Goal: Find specific page/section: Find specific page/section

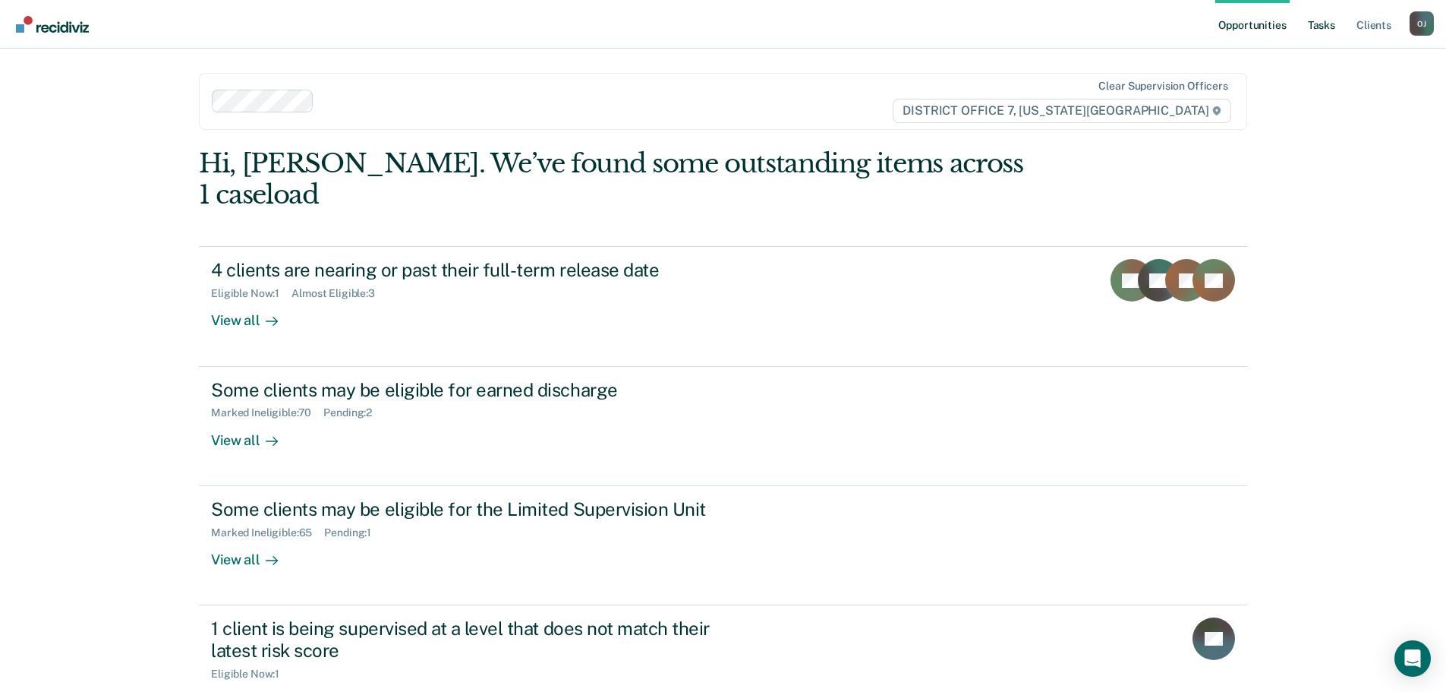
click at [1332, 30] on link "Tasks" at bounding box center [1321, 24] width 33 height 49
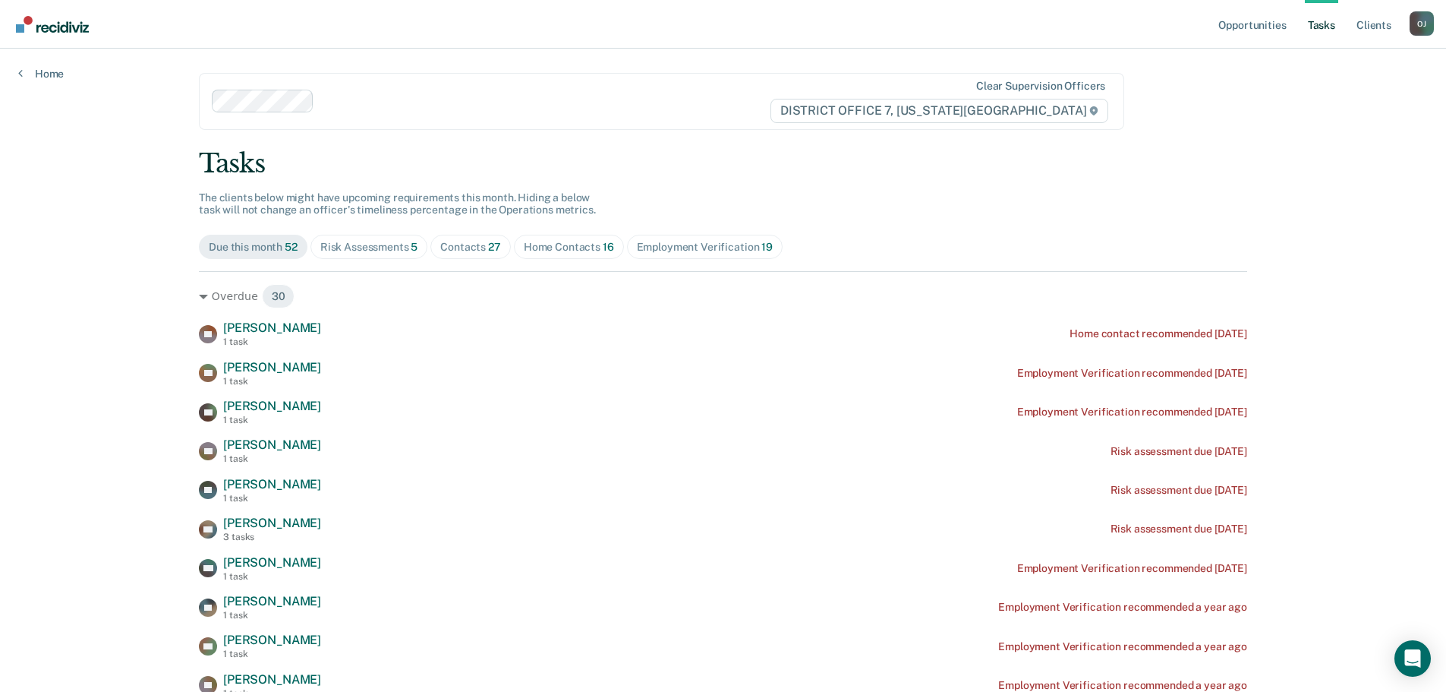
click at [478, 254] on span "Contacts 27" at bounding box center [470, 247] width 80 height 24
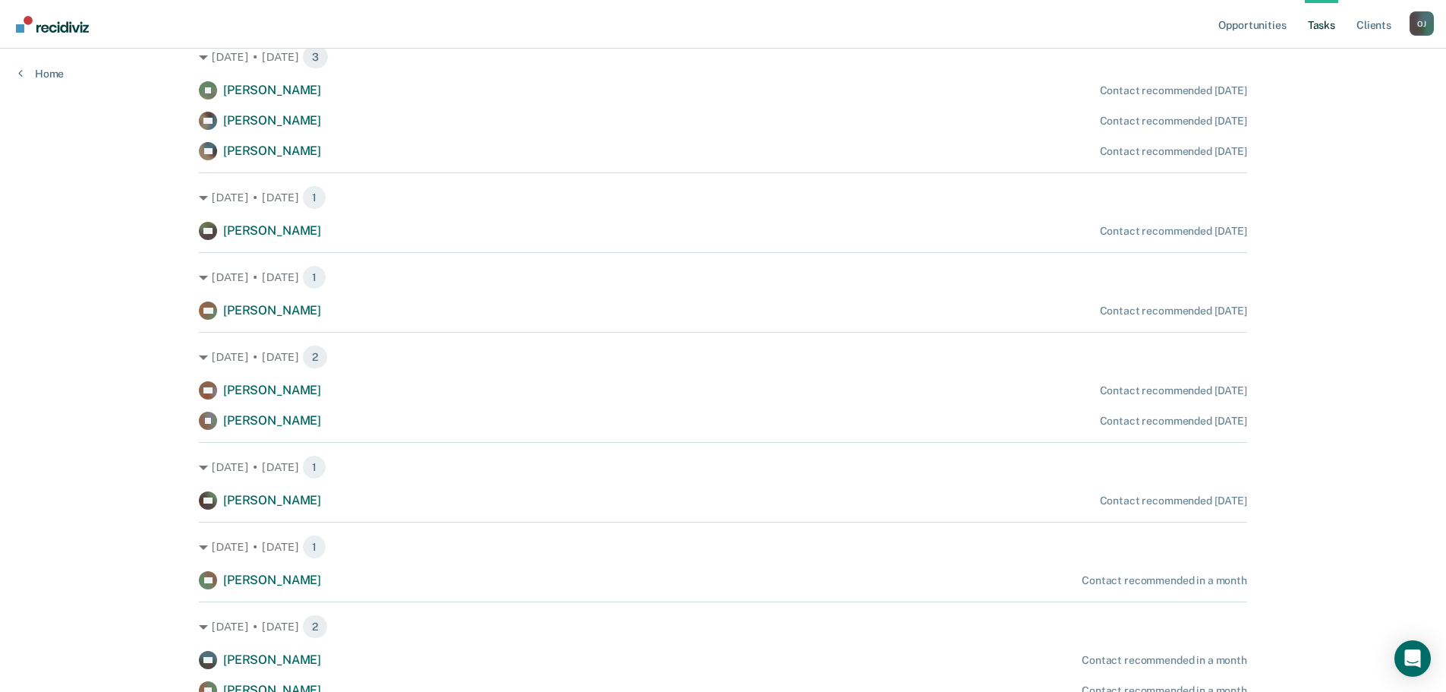
scroll to position [1287, 0]
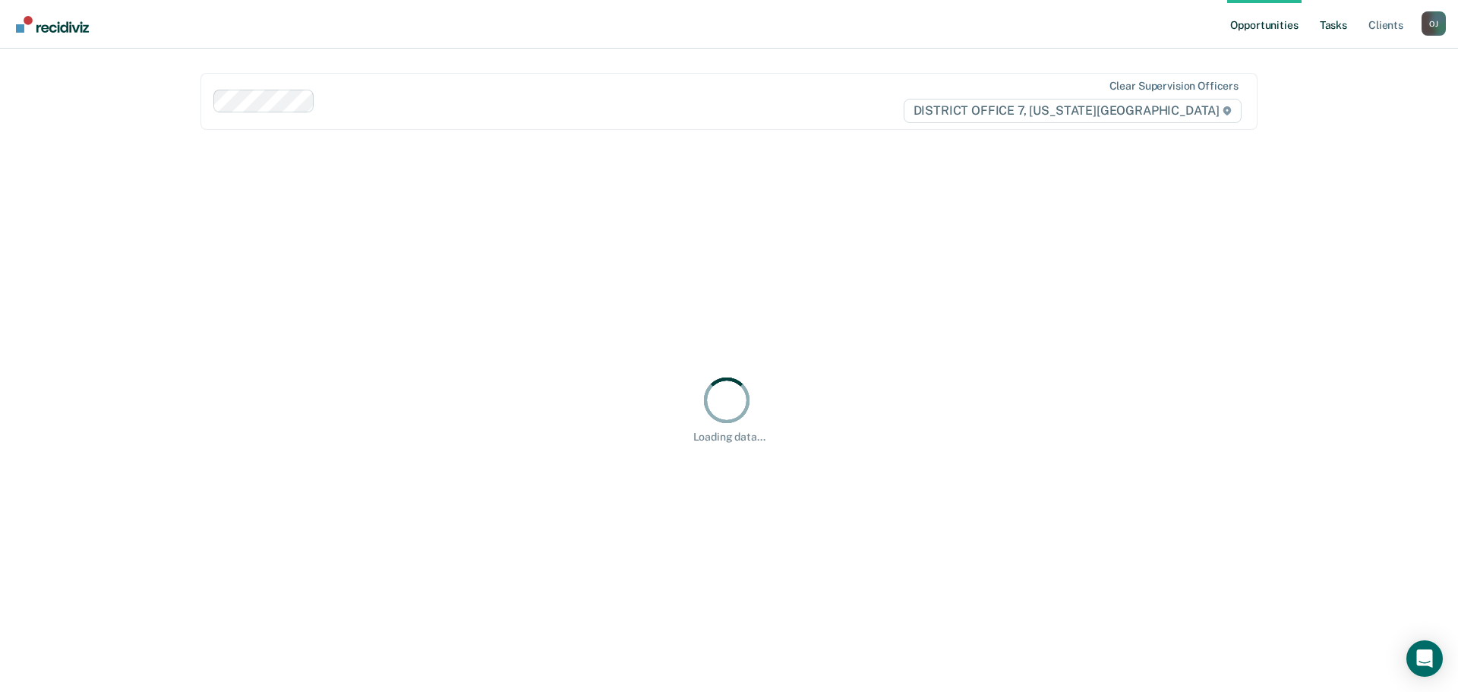
click at [1328, 33] on link "Tasks" at bounding box center [1332, 24] width 33 height 49
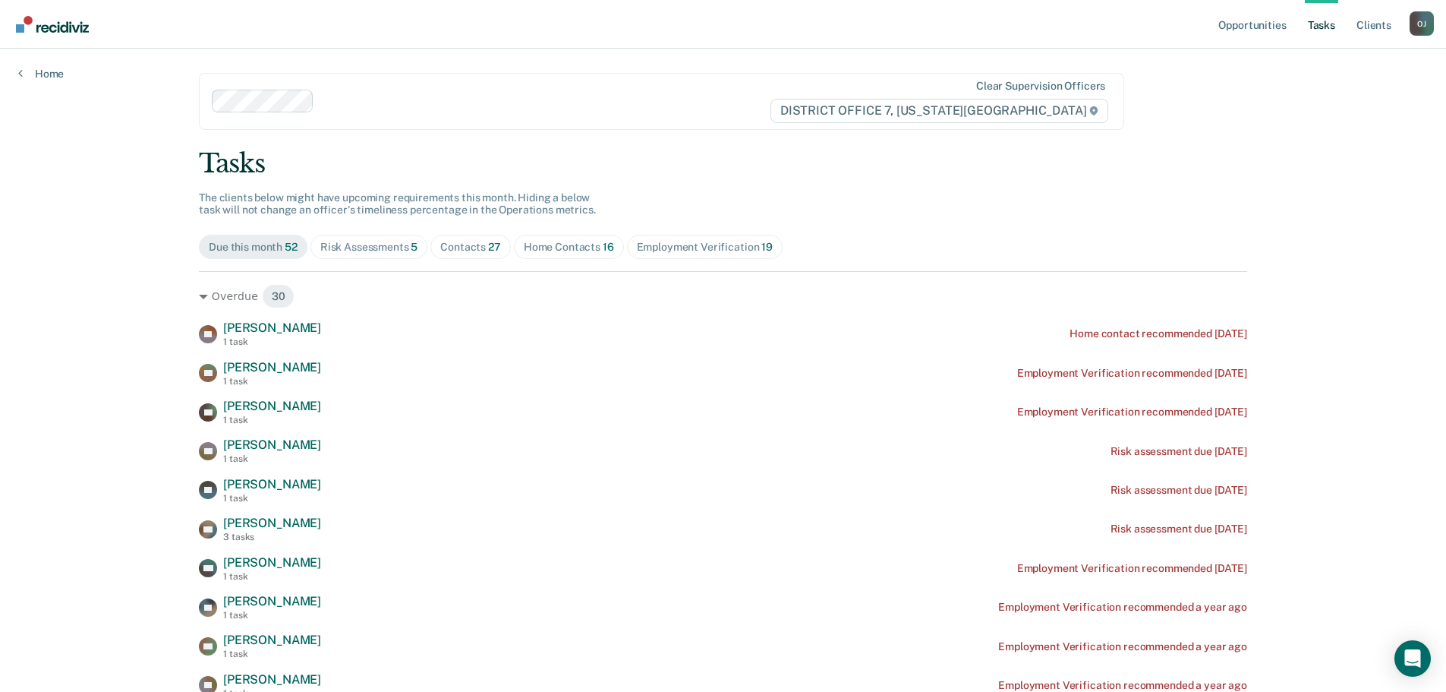
click at [564, 247] on div "Home Contacts 16" at bounding box center [569, 247] width 90 height 13
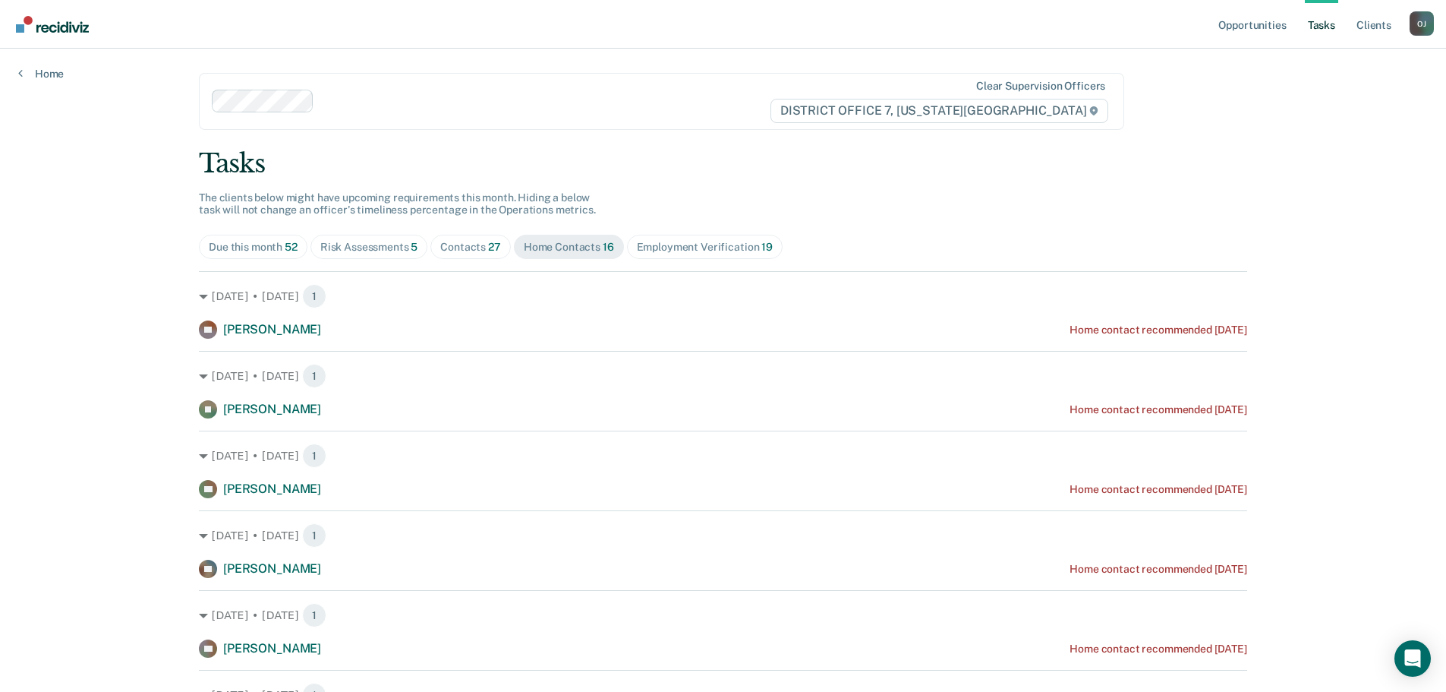
click at [489, 251] on span "27" at bounding box center [494, 247] width 13 height 12
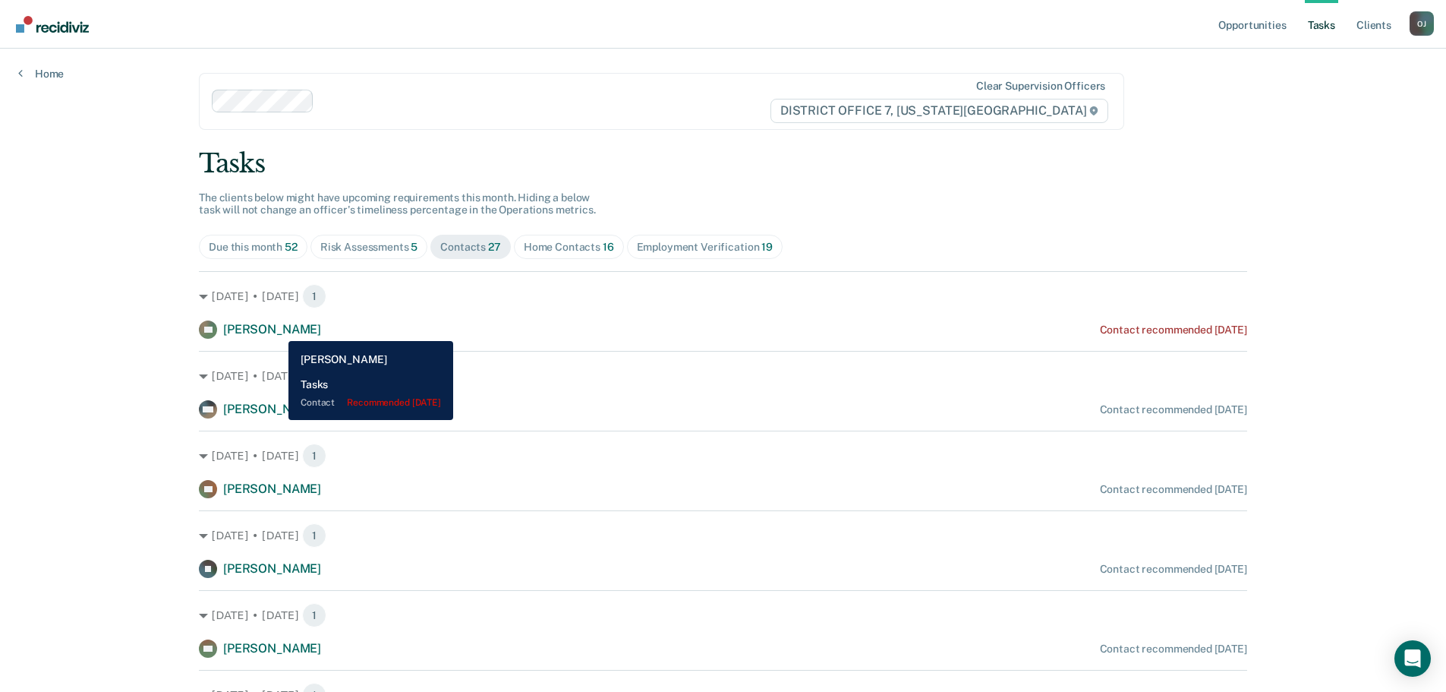
click at [277, 329] on span "[PERSON_NAME]" at bounding box center [272, 329] width 98 height 14
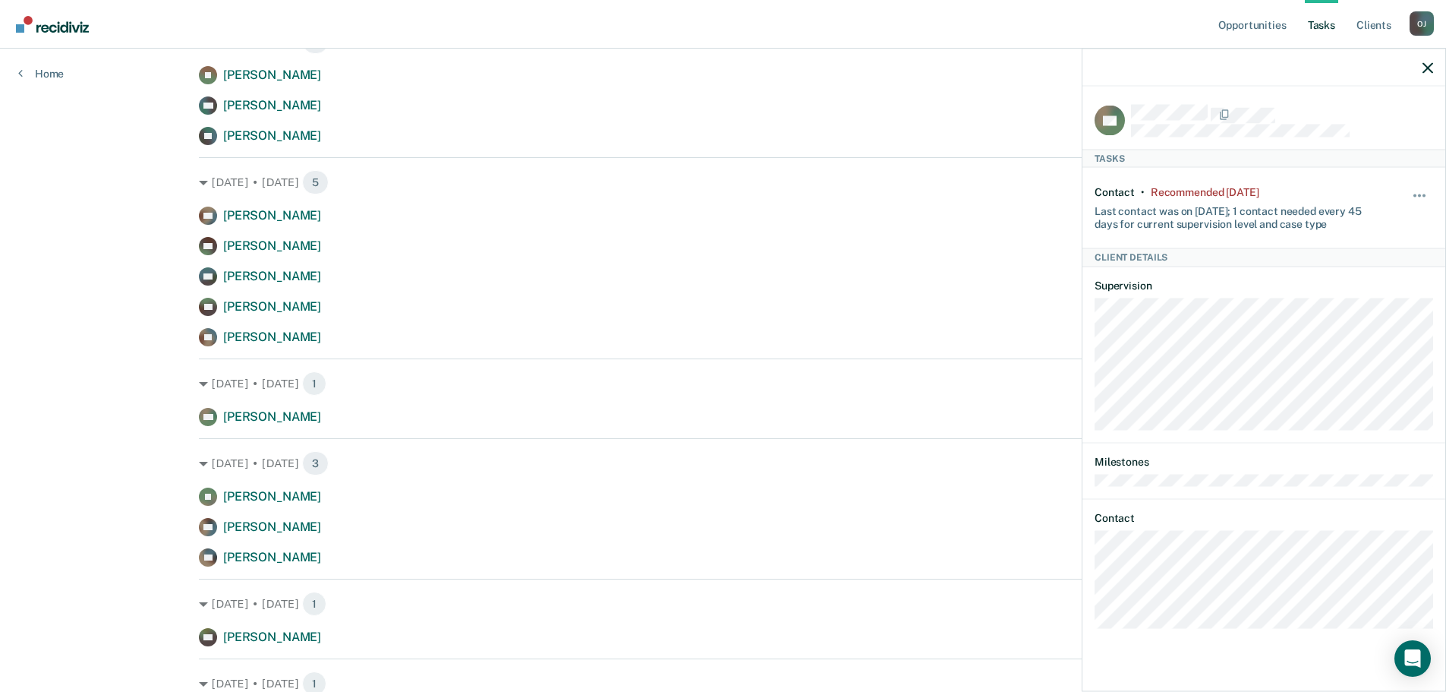
scroll to position [759, 0]
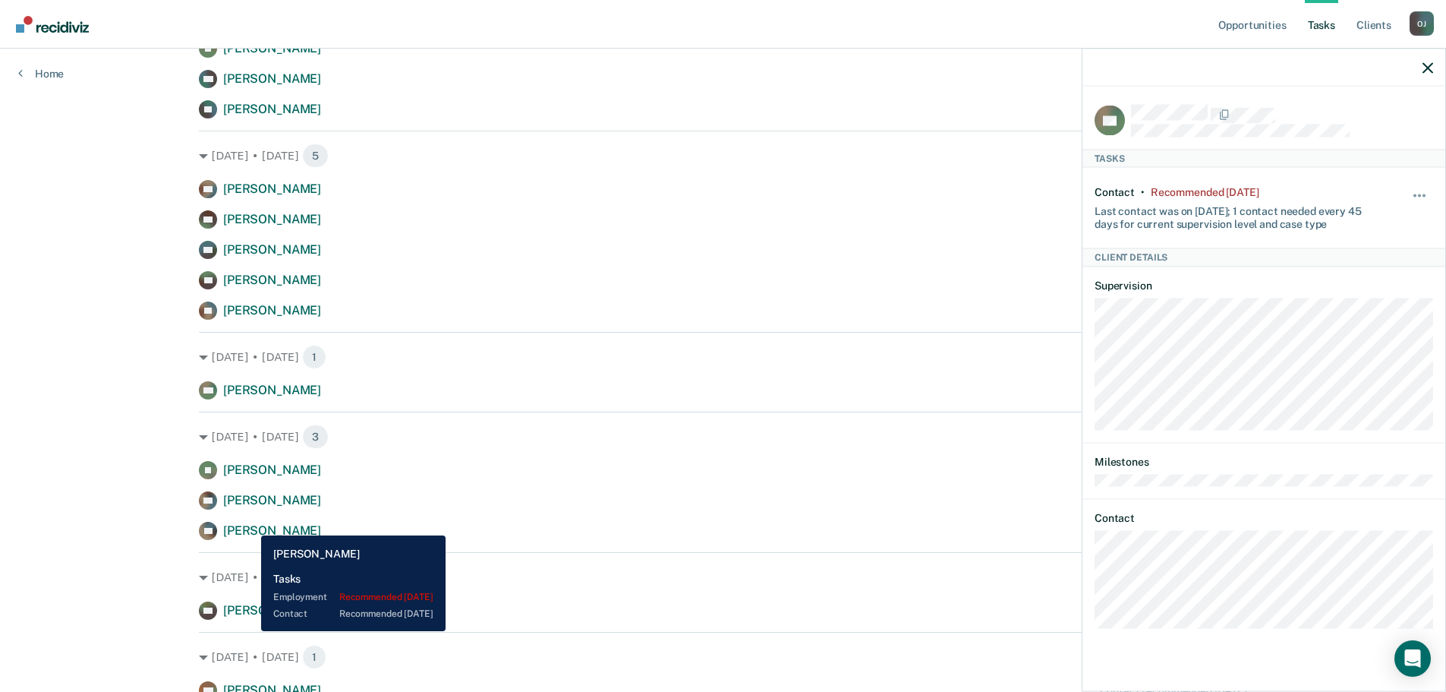
click at [250, 524] on span "[PERSON_NAME]" at bounding box center [272, 530] width 98 height 14
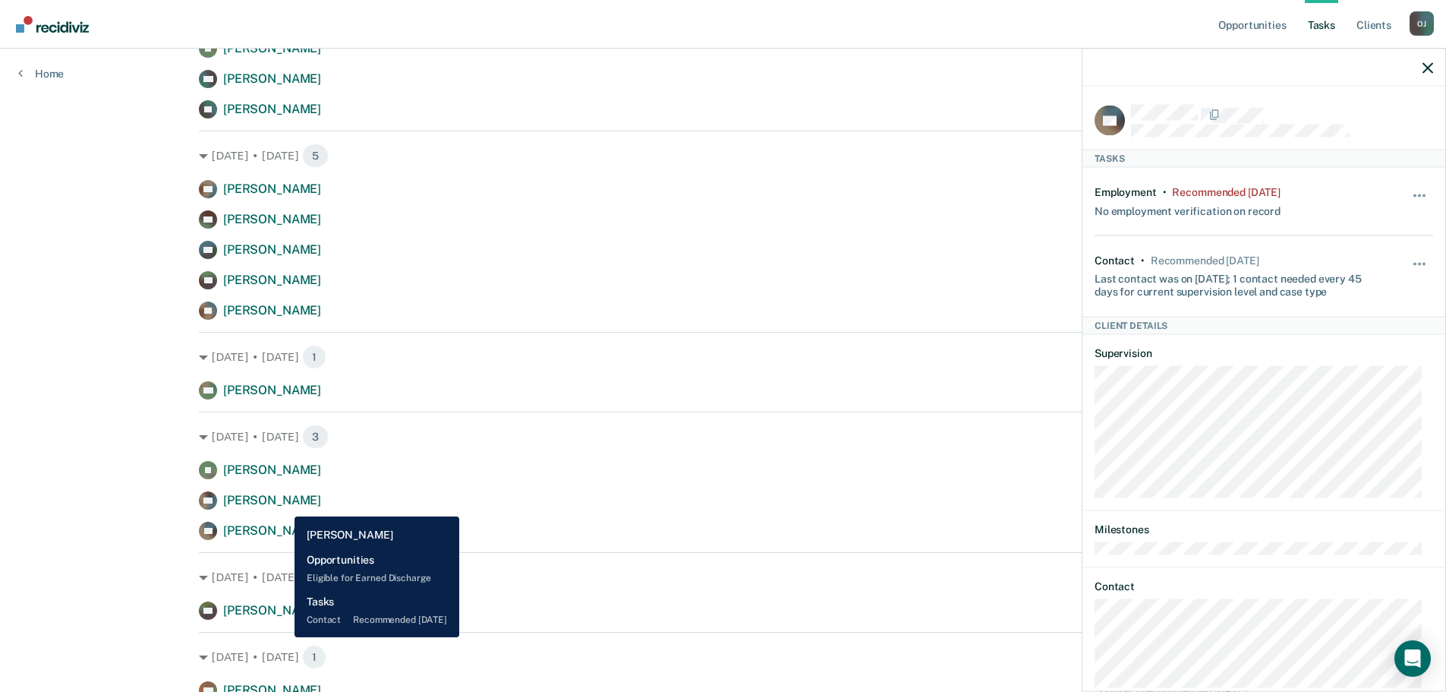
click at [283, 505] on span "[PERSON_NAME]" at bounding box center [272, 500] width 98 height 14
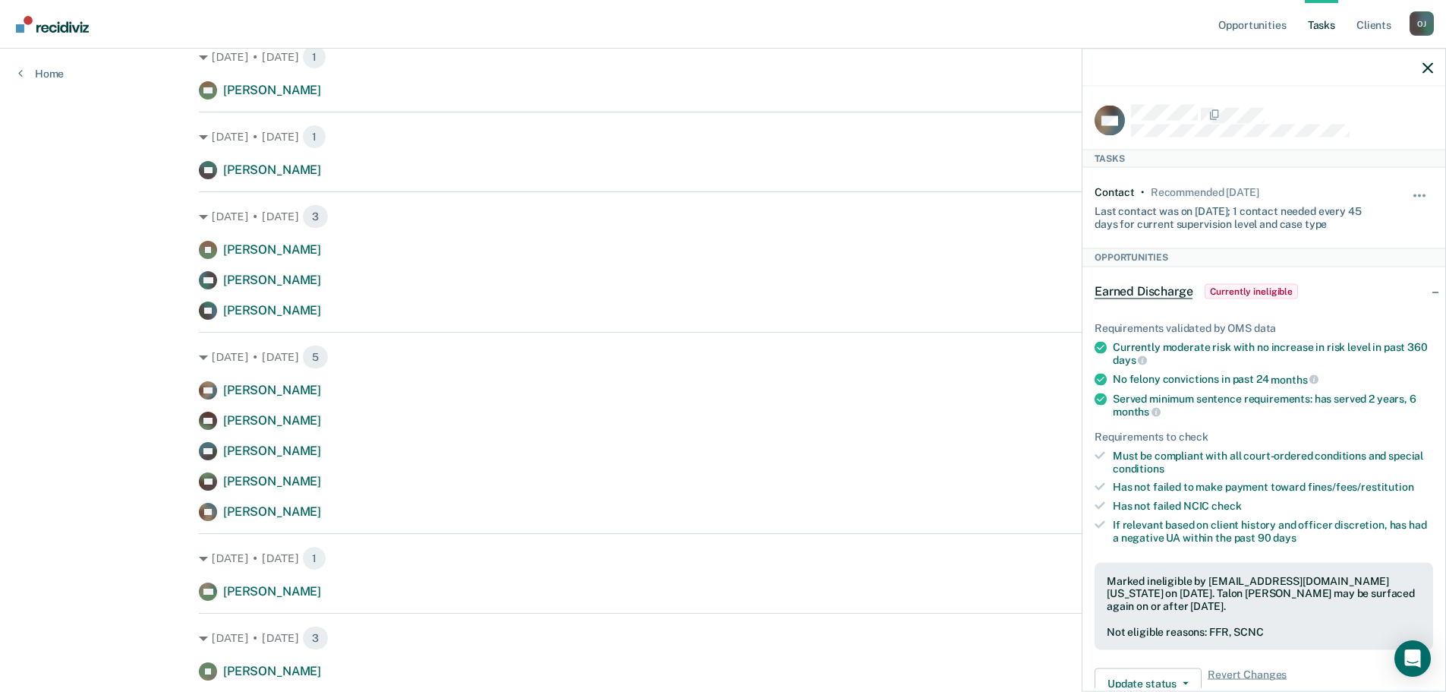
scroll to position [528, 0]
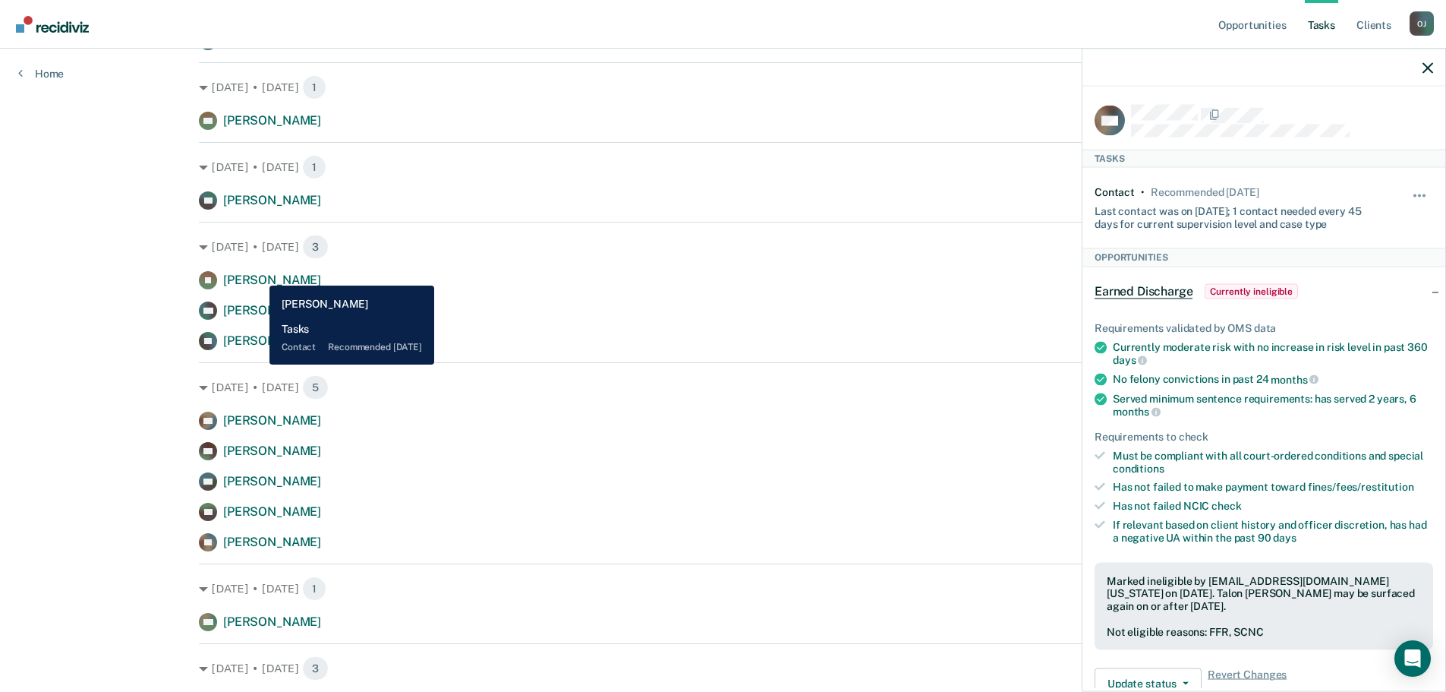
click at [258, 274] on span "[PERSON_NAME]" at bounding box center [272, 280] width 98 height 14
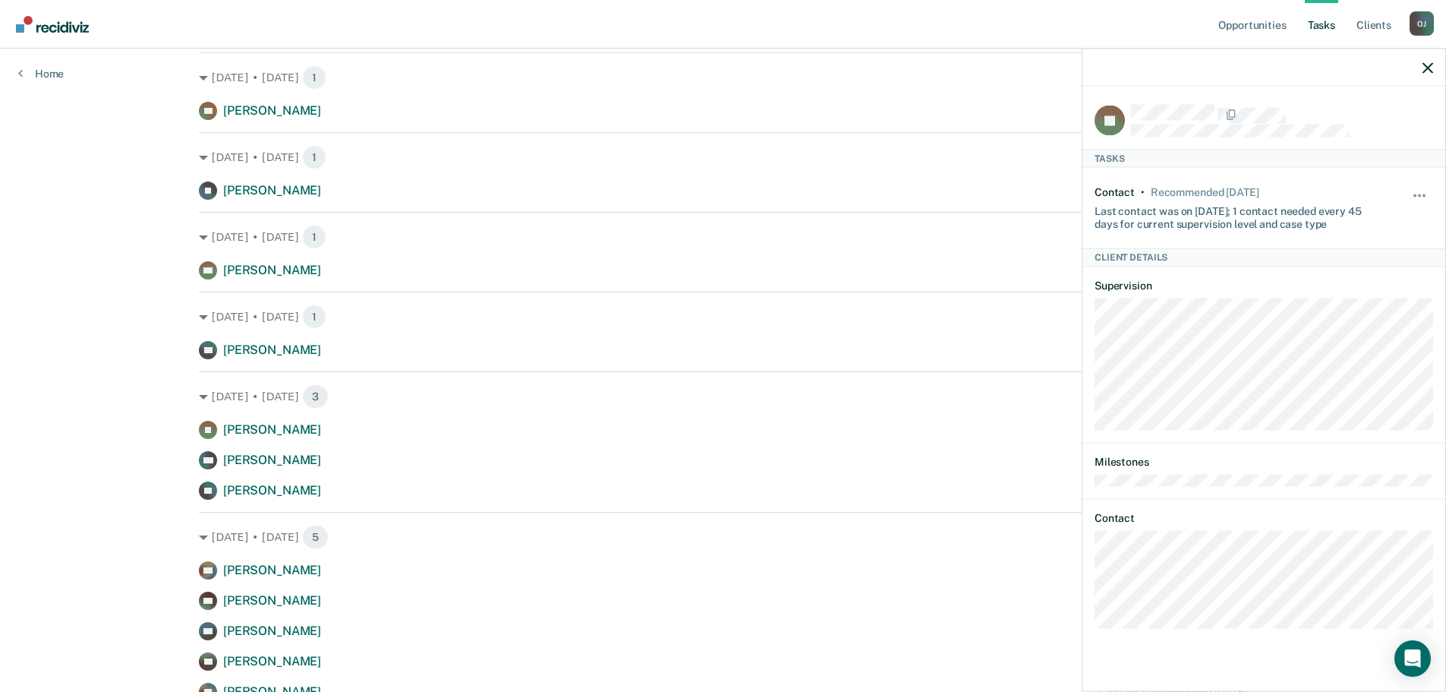
scroll to position [376, 0]
click at [1380, 16] on link "Client s" at bounding box center [1374, 24] width 41 height 49
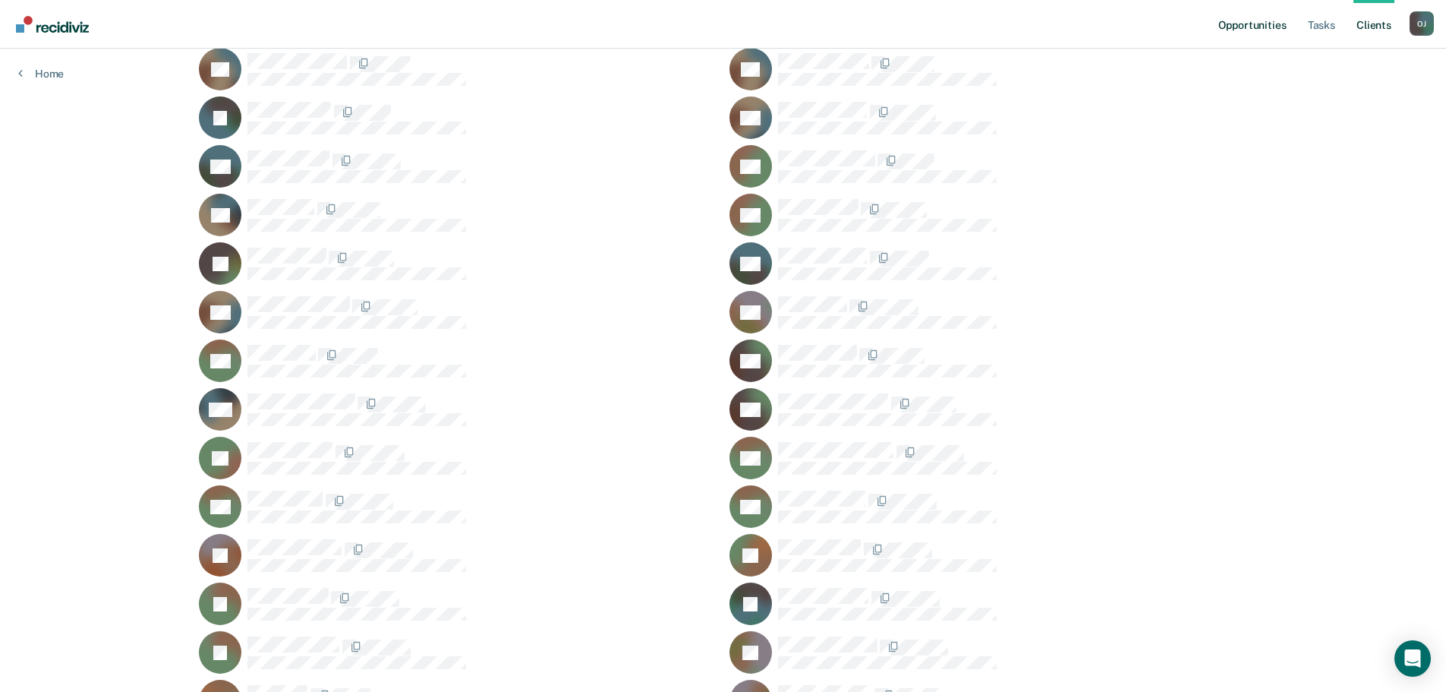
scroll to position [1366, 0]
click at [1328, 18] on link "Tasks" at bounding box center [1321, 24] width 33 height 49
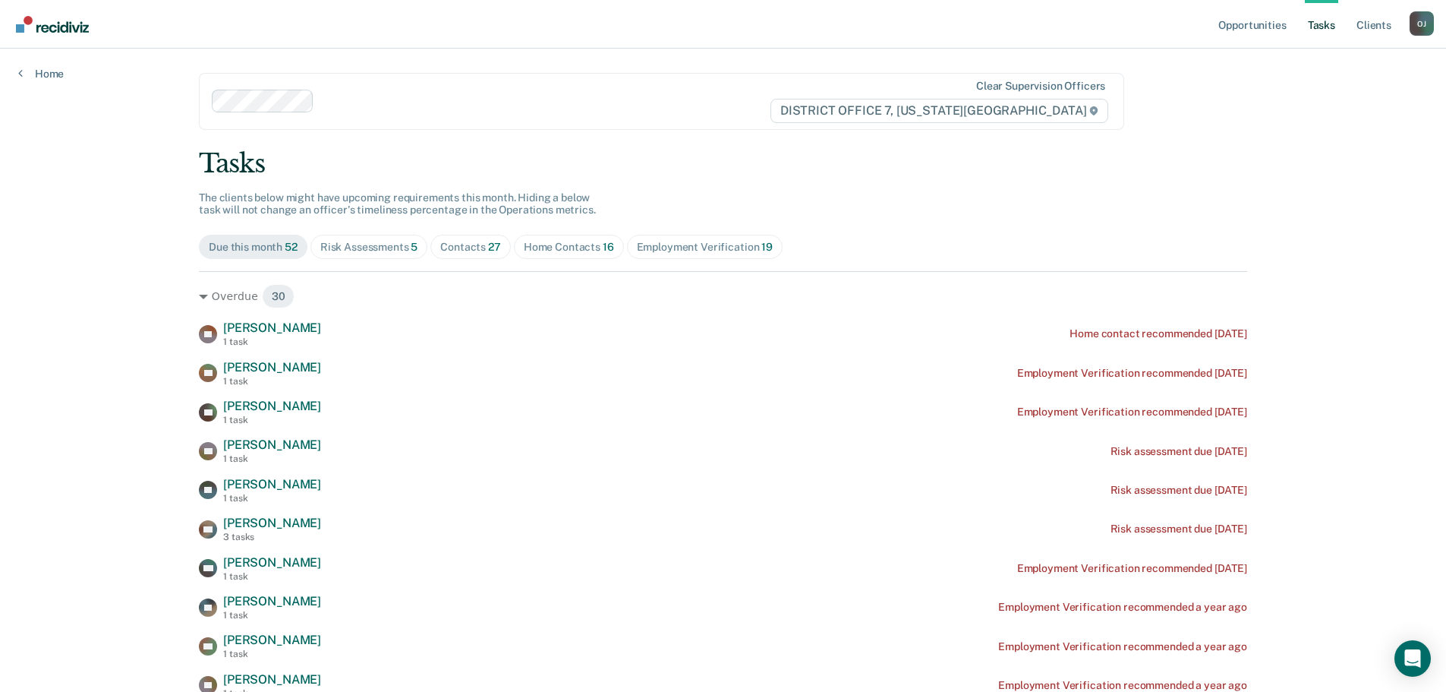
click at [460, 247] on div "Contacts 27" at bounding box center [470, 247] width 61 height 13
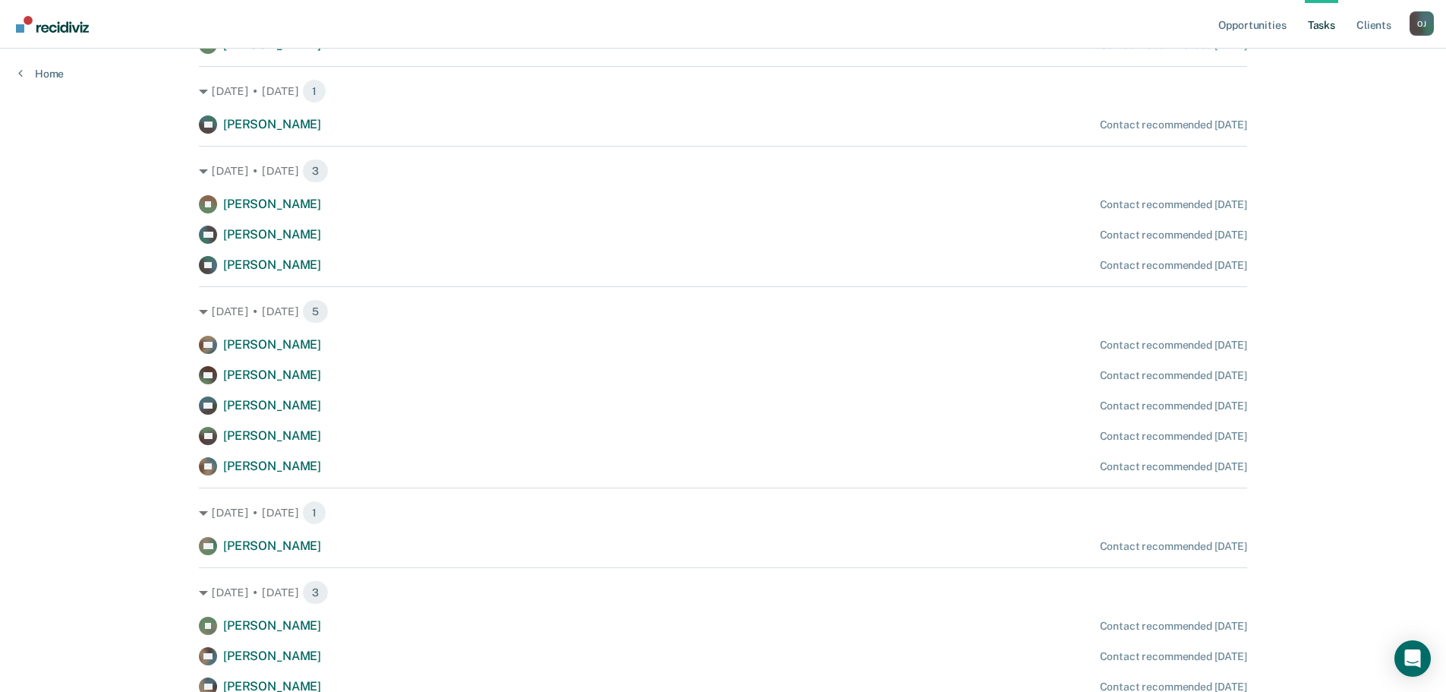
scroll to position [376, 0]
